Goal: Transaction & Acquisition: Book appointment/travel/reservation

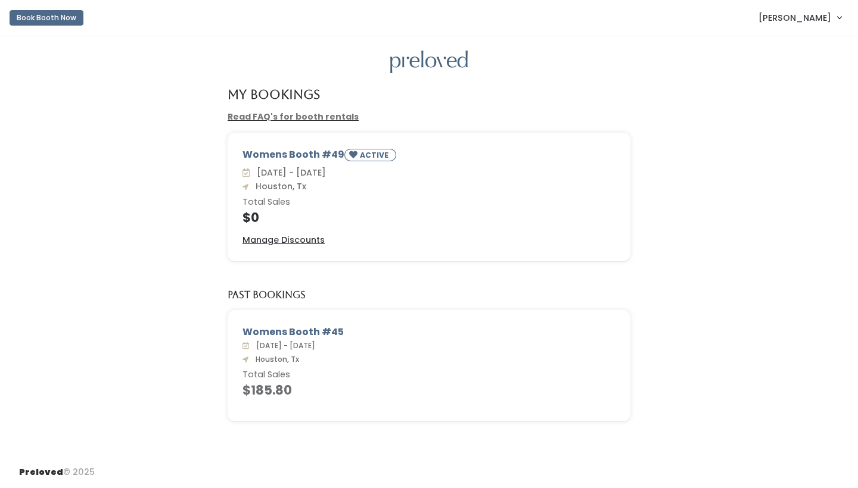
click at [60, 18] on button "Book Booth Now" at bounding box center [47, 17] width 74 height 15
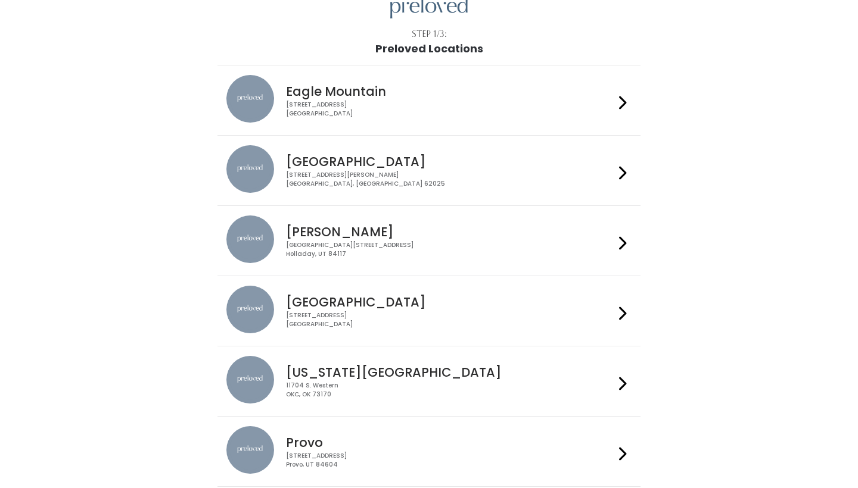
scroll to position [55, 0]
click at [441, 297] on h4 "[GEOGRAPHIC_DATA]" at bounding box center [450, 302] width 328 height 14
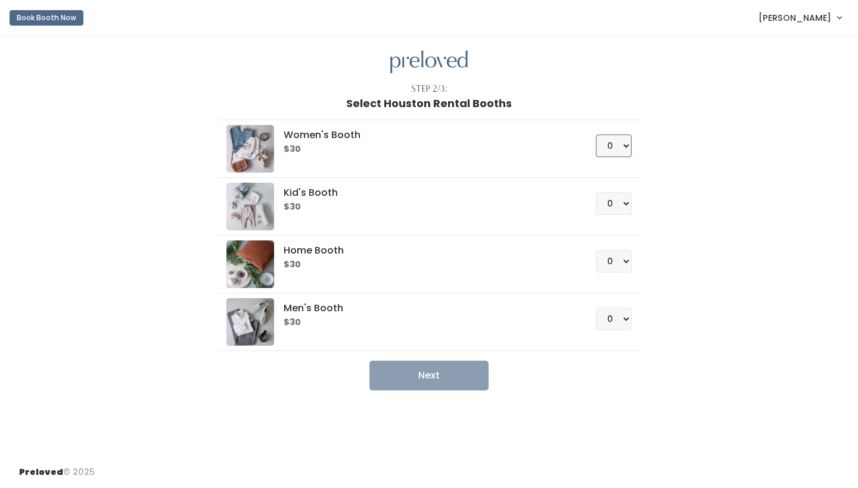
select select "1"
click at [430, 377] on button "Next" at bounding box center [428, 376] width 119 height 30
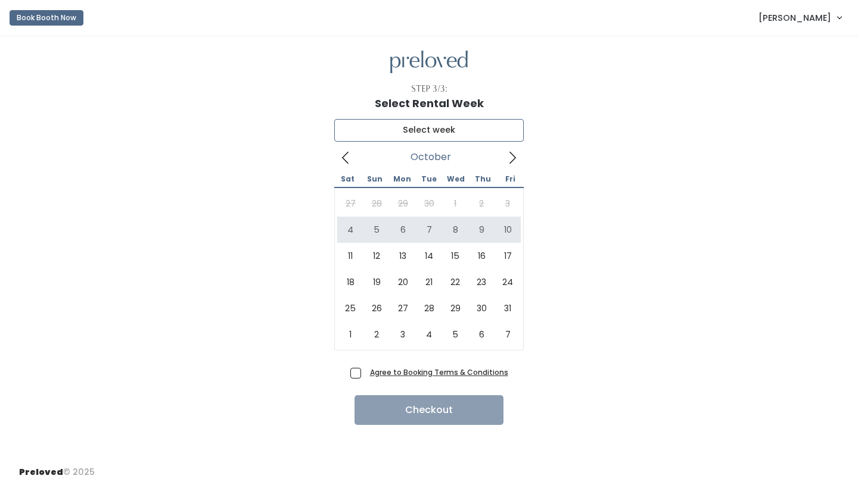
type input "October 4 to October 10"
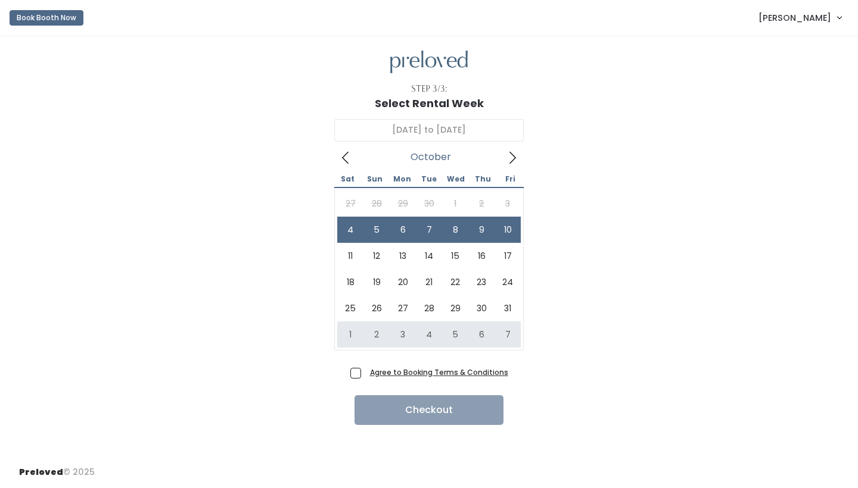
click at [365, 373] on span "Agree to Booking Terms & Conditions" at bounding box center [436, 372] width 143 height 12
click at [365, 373] on input "Agree to Booking Terms & Conditions" at bounding box center [369, 370] width 8 height 8
checkbox input "true"
click at [427, 403] on button "Checkout" at bounding box center [428, 411] width 149 height 30
